Goal: Information Seeking & Learning: Learn about a topic

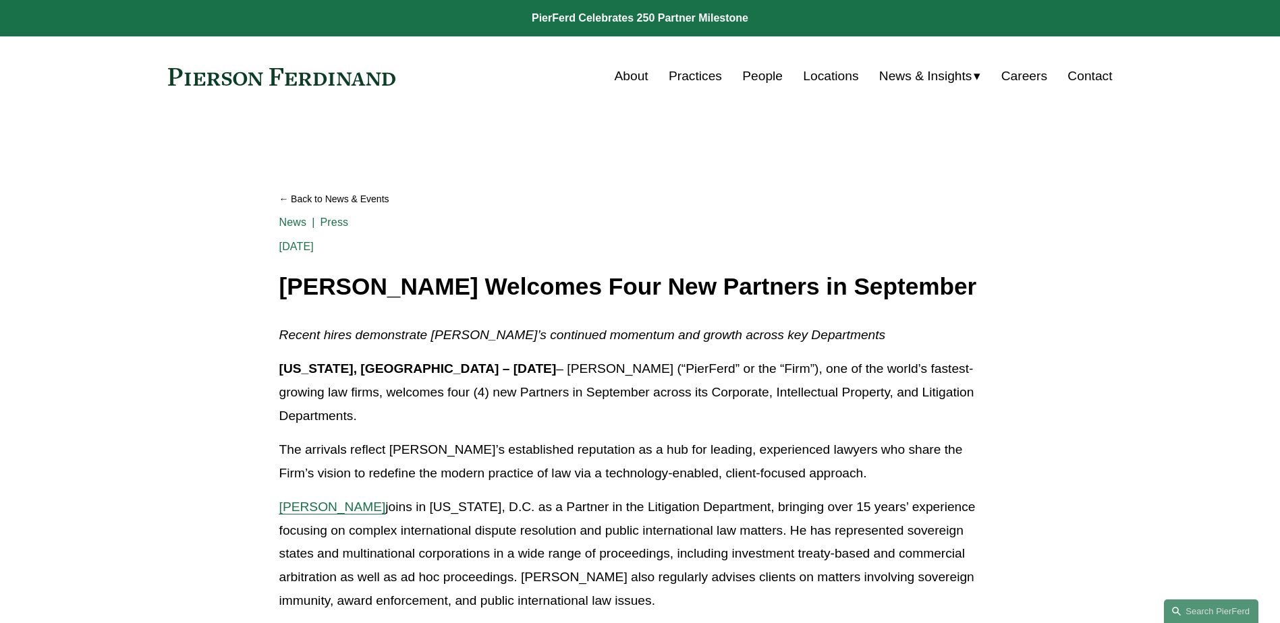
scroll to position [742, 0]
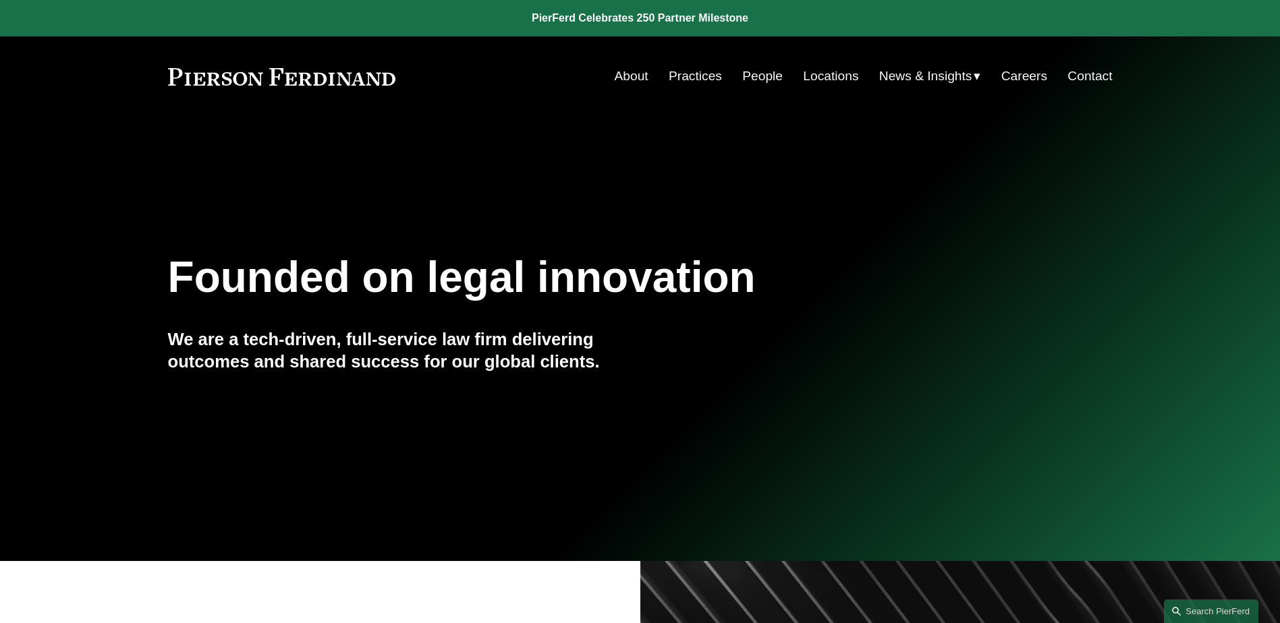
click at [0, 0] on div "News" at bounding box center [0, 0] width 0 height 0
click at [0, 0] on span "News" at bounding box center [0, 0] width 0 height 0
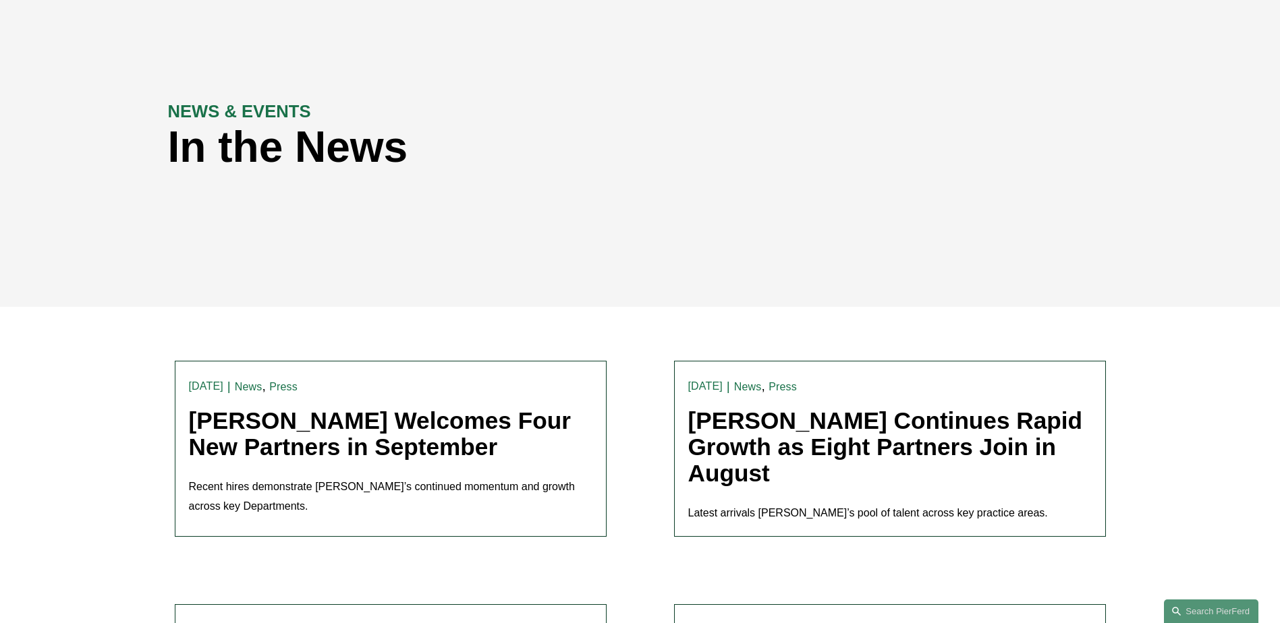
scroll to position [202, 0]
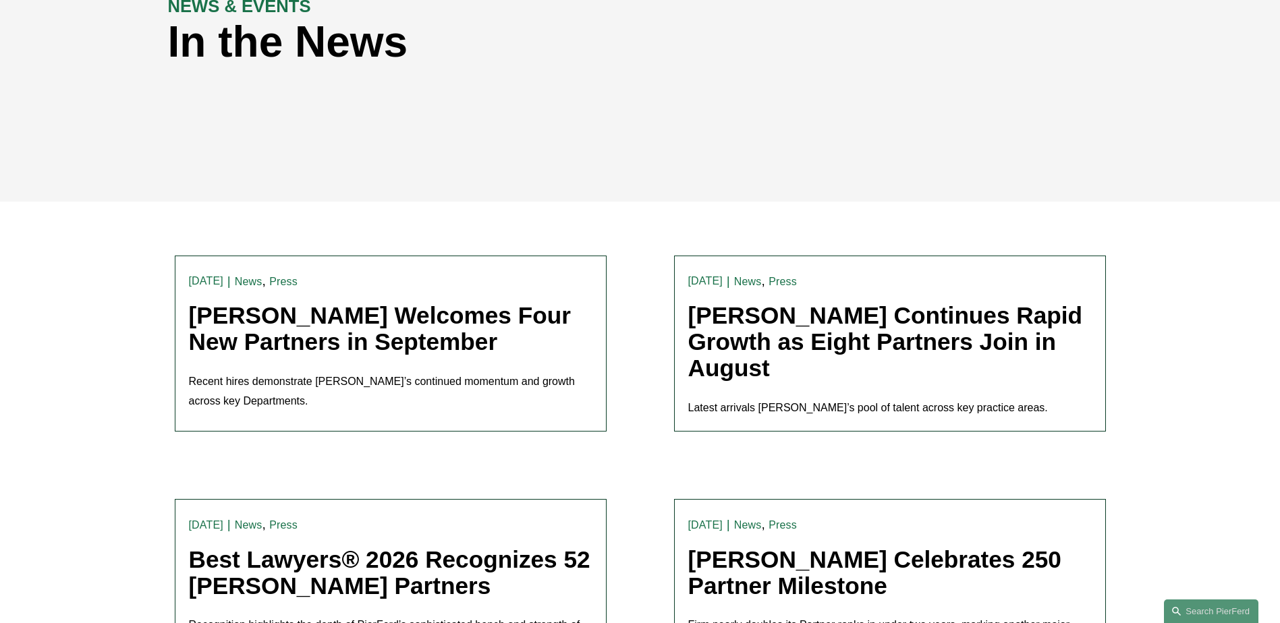
click at [237, 332] on link "[PERSON_NAME] Welcomes Four New Partners in September" at bounding box center [380, 328] width 382 height 53
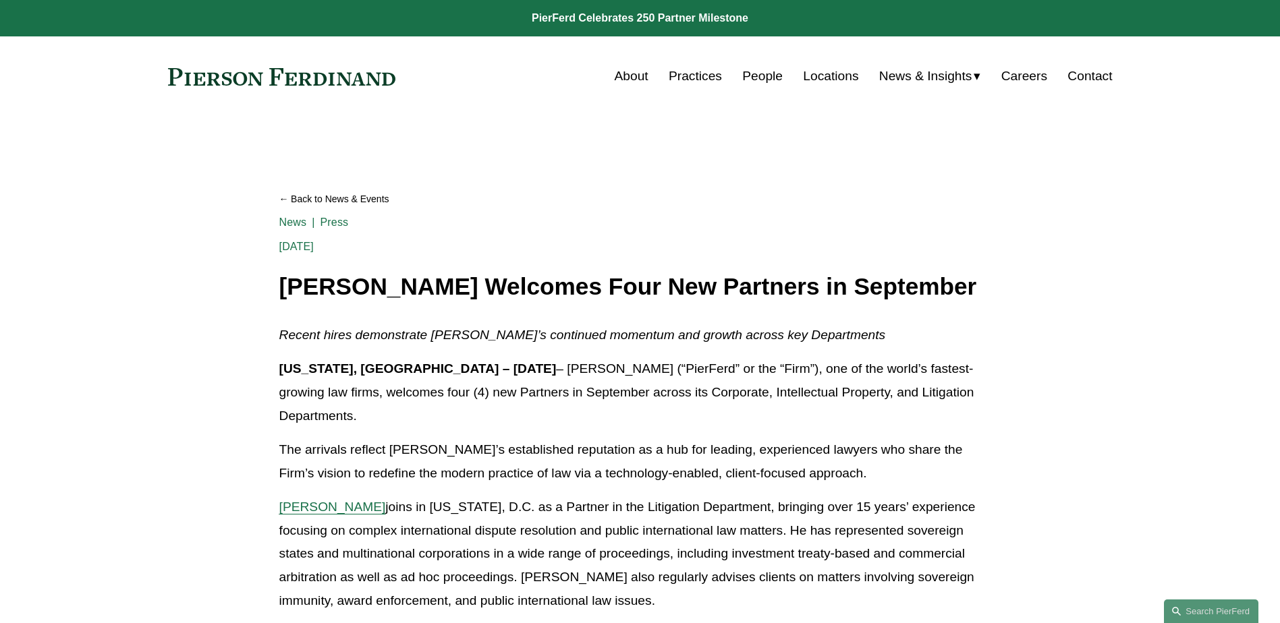
drag, startPoint x: 281, startPoint y: 290, endPoint x: 992, endPoint y: 294, distance: 710.3
click at [992, 294] on h1 "[PERSON_NAME] Welcomes Four New Partners in September" at bounding box center [640, 287] width 722 height 26
copy h1 "[PERSON_NAME] Welcomes Four New Partners in September"
click at [290, 336] on em "Recent hires demonstrate [PERSON_NAME]’s continued momentum and growth across k…" at bounding box center [582, 335] width 606 height 14
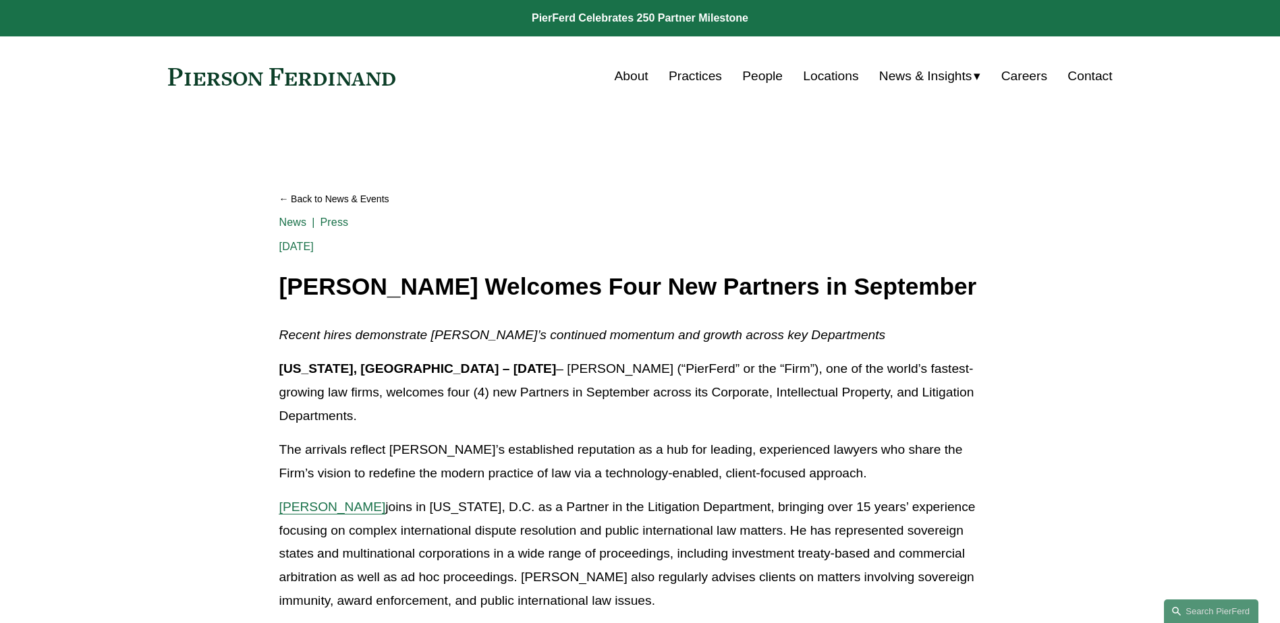
click at [914, 82] on span "News & Insights" at bounding box center [925, 77] width 93 height 24
click at [0, 0] on span "News" at bounding box center [0, 0] width 0 height 0
